Goal: Find specific page/section: Find specific page/section

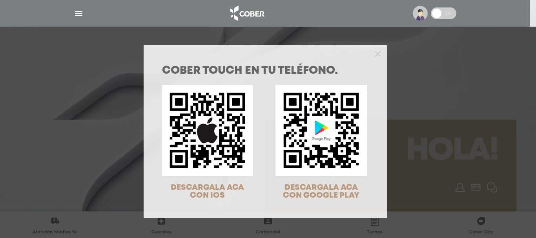
click at [265, 137] on div "DESCARGALA ACA CON IOS DESCARGALA ACA CON GOOGLE PLAY" at bounding box center [260, 142] width 228 height 127
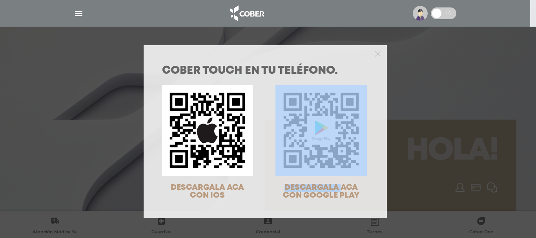
click at [265, 137] on div "DESCARGALA ACA CON IOS DESCARGALA ACA CON GOOGLE PLAY" at bounding box center [260, 142] width 228 height 127
click at [195, 156] on img at bounding box center [208, 131] width 92 height 92
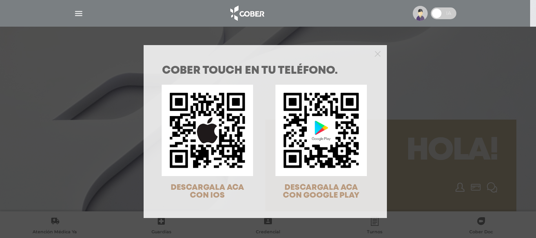
click at [78, 13] on div "COBER TOUCH en tu teléfono. DESCARGALA ACA CON IOS DESCARGALA ACA CON GOOGLE PL…" at bounding box center [268, 119] width 536 height 238
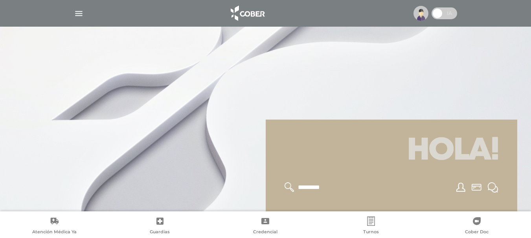
click at [78, 13] on img "button" at bounding box center [79, 14] width 10 height 10
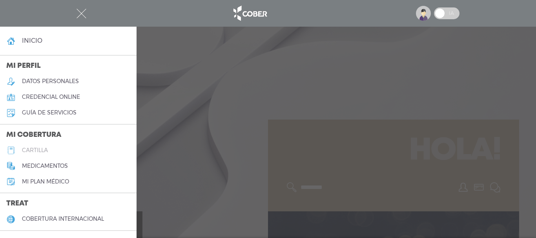
click at [34, 148] on h5 "cartilla" at bounding box center [35, 150] width 26 height 7
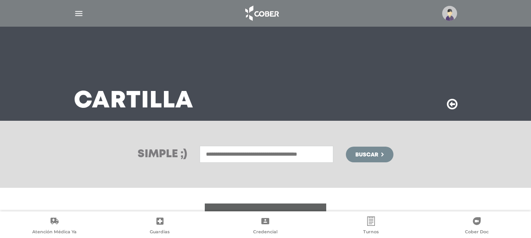
click at [221, 156] on input "text" at bounding box center [267, 154] width 134 height 17
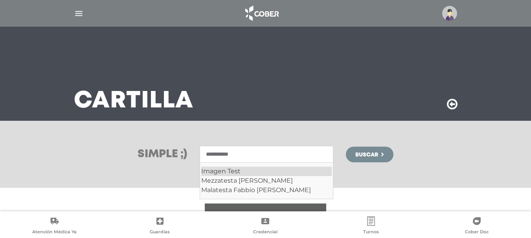
click at [221, 172] on div "Imagen Test" at bounding box center [266, 171] width 130 height 9
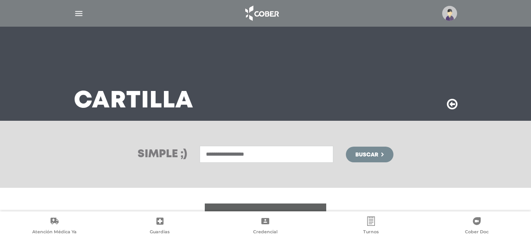
type input "**********"
click at [367, 153] on span "Buscar" at bounding box center [366, 154] width 23 height 5
